Goal: Transaction & Acquisition: Subscribe to service/newsletter

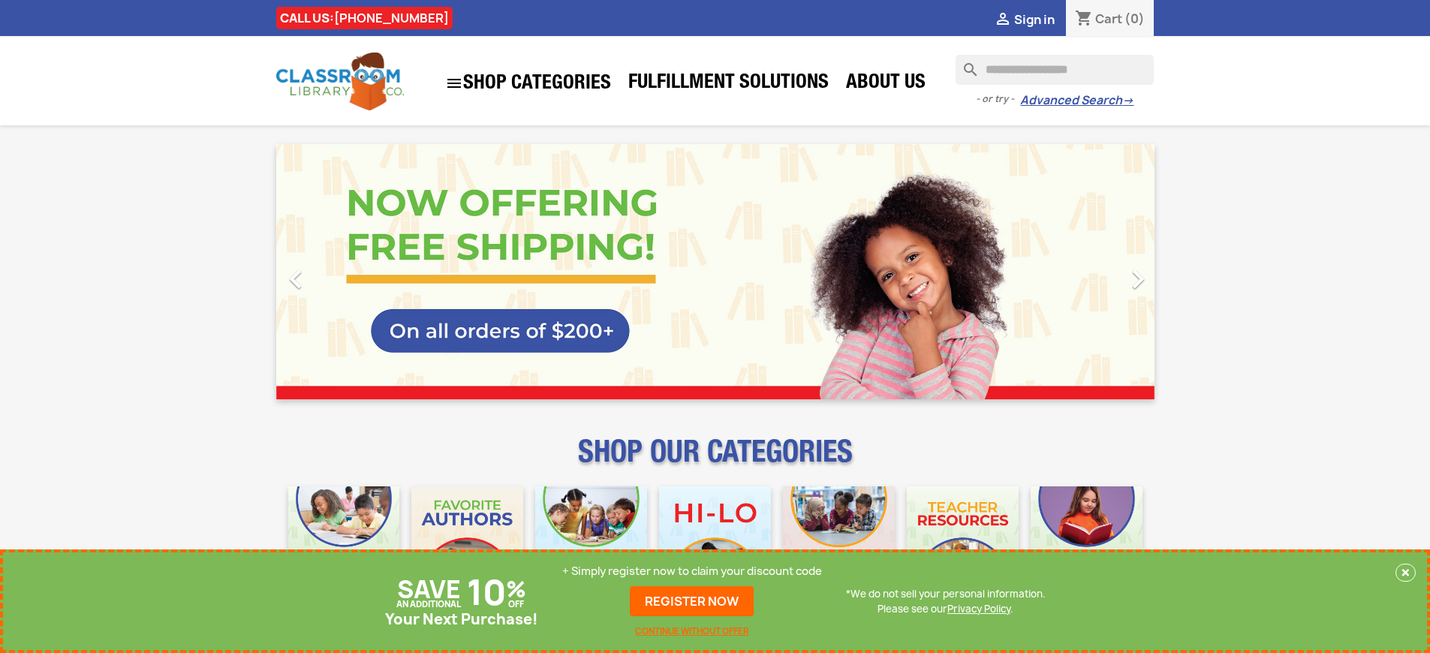
click at [692, 571] on p "+ Simply register now to claim your discount code" at bounding box center [692, 571] width 260 height 15
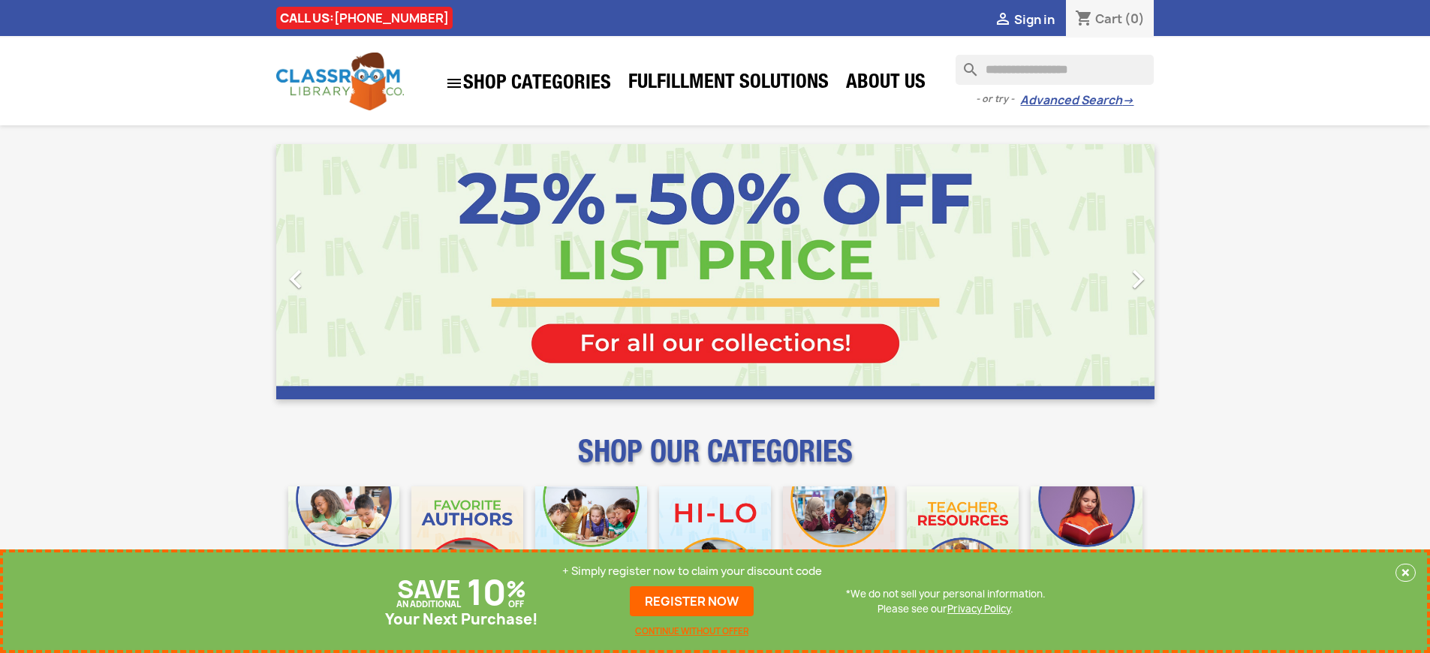
click at [692, 571] on p "+ Simply register now to claim your discount code" at bounding box center [692, 571] width 260 height 15
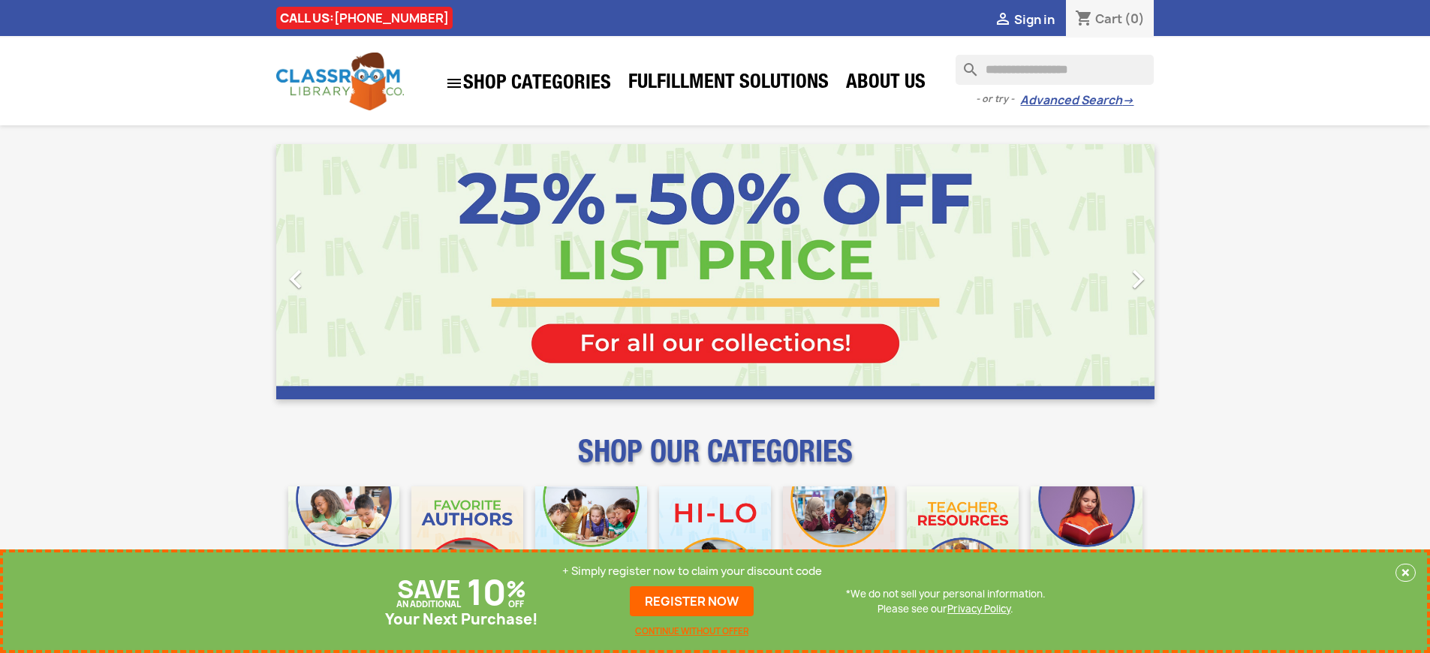
click at [692, 571] on p "+ Simply register now to claim your discount code" at bounding box center [692, 571] width 260 height 15
click at [692, 601] on link "REGISTER NOW" at bounding box center [692, 601] width 124 height 30
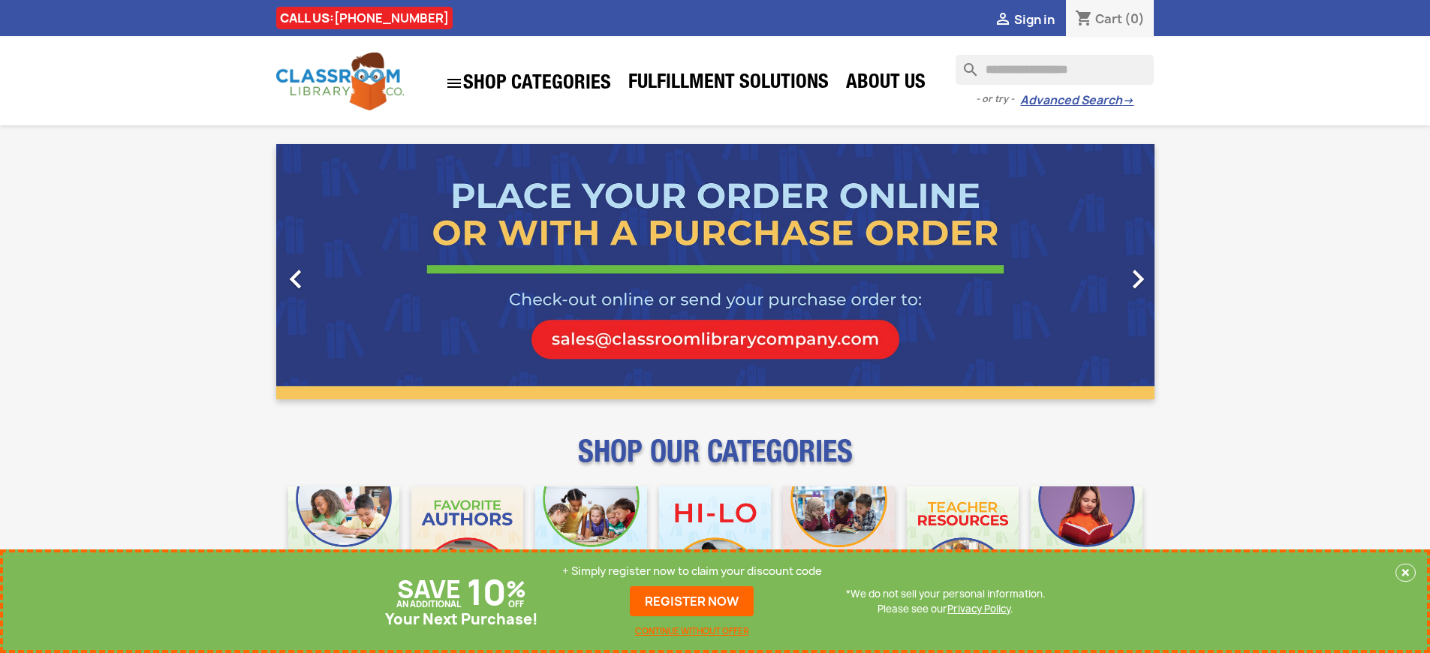
click at [692, 571] on p "+ Simply register now to claim your discount code" at bounding box center [692, 571] width 260 height 15
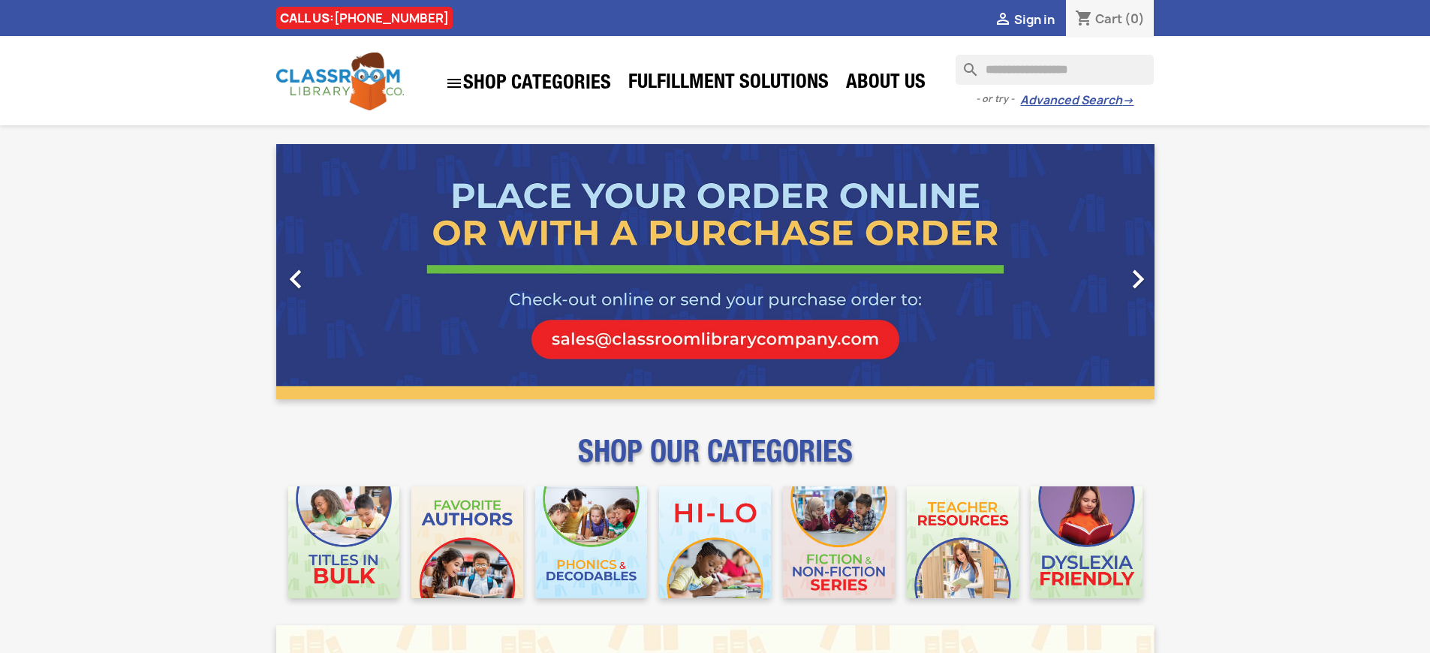
click at [1033, 19] on span "Sign in" at bounding box center [1034, 19] width 41 height 17
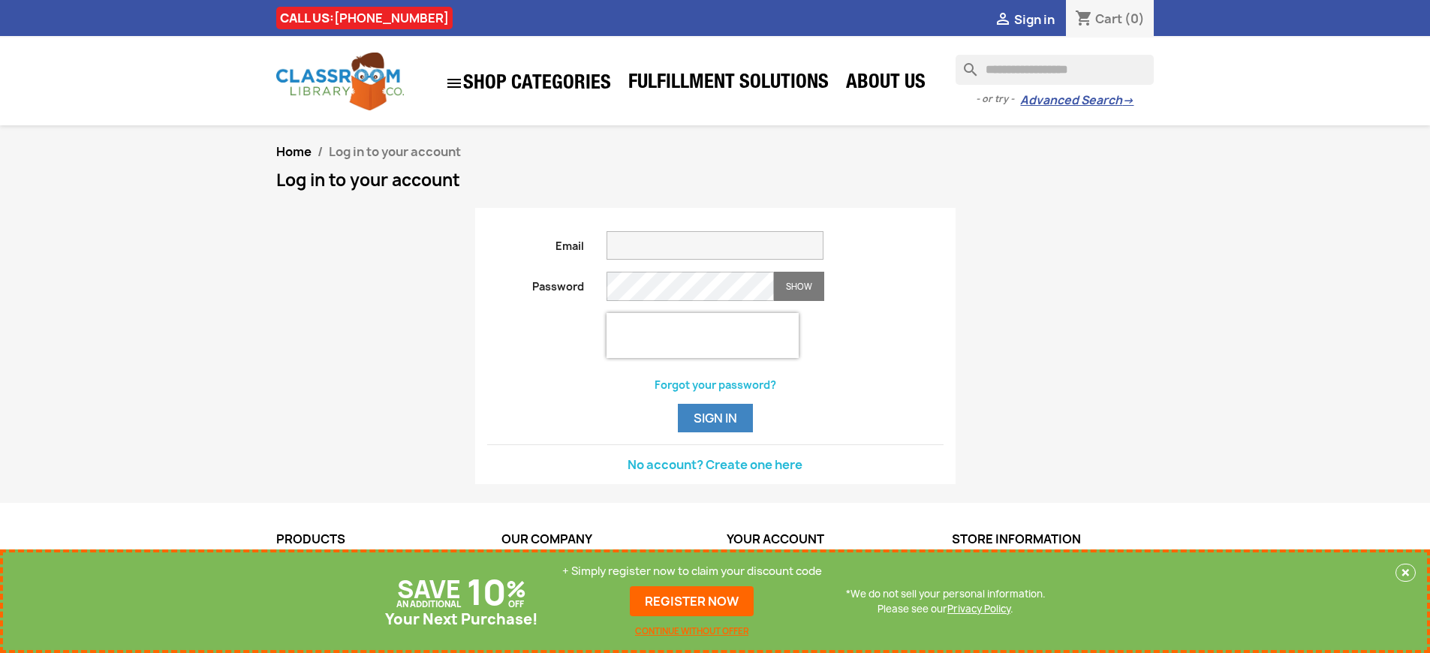
click at [692, 571] on p "+ Simply register now to claim your discount code" at bounding box center [692, 571] width 260 height 15
